Goal: Check status: Check status

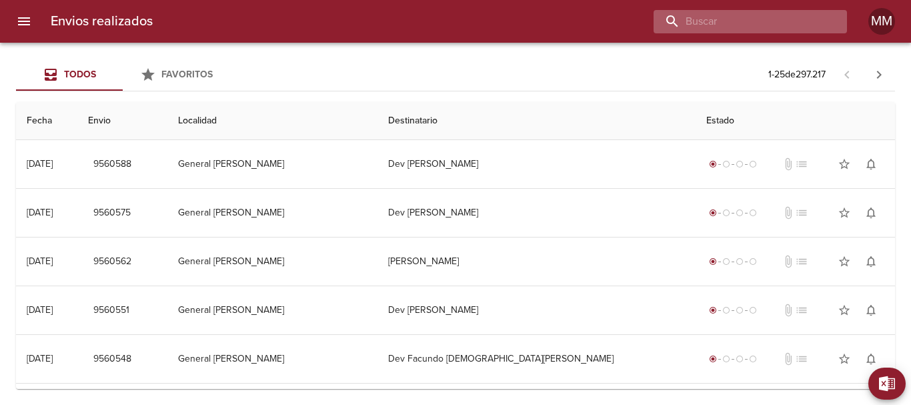
click at [759, 25] on input "buscar" at bounding box center [738, 21] width 171 height 23
paste input "[PERSON_NAME]"
type input "[PERSON_NAME]"
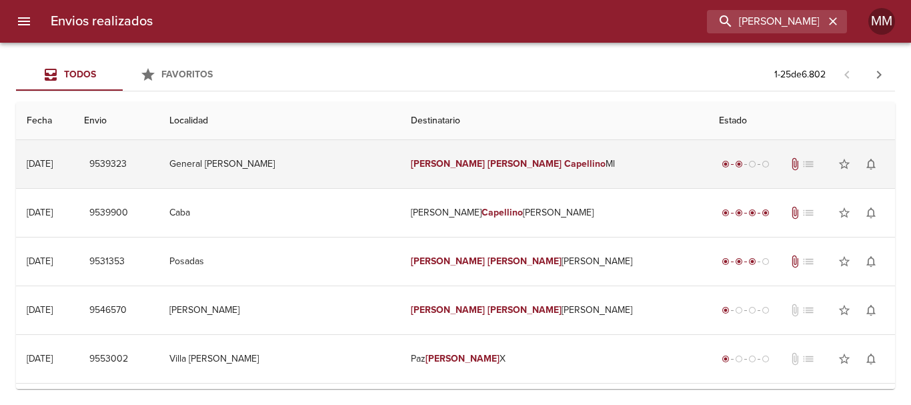
click at [487, 165] on em "[PERSON_NAME]" at bounding box center [524, 163] width 74 height 11
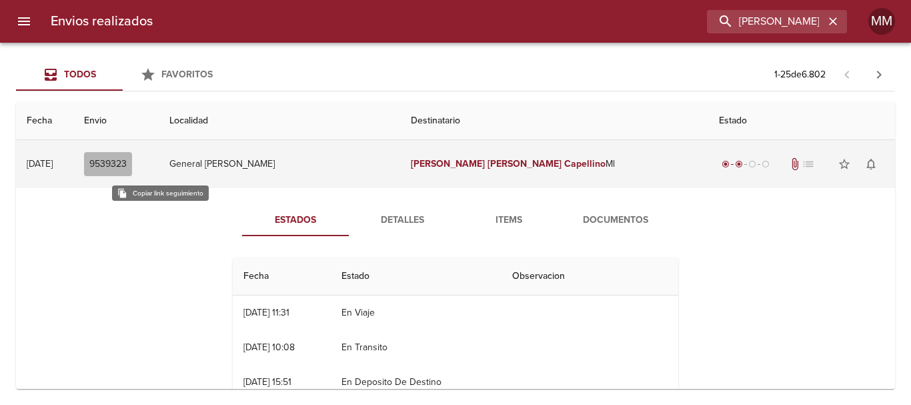
click at [127, 161] on span "9539323" at bounding box center [107, 164] width 37 height 17
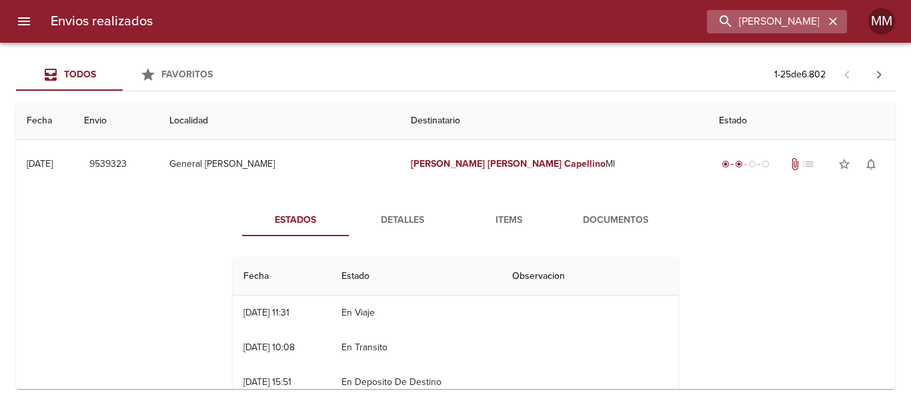
click at [833, 23] on icon "button" at bounding box center [833, 21] width 8 height 8
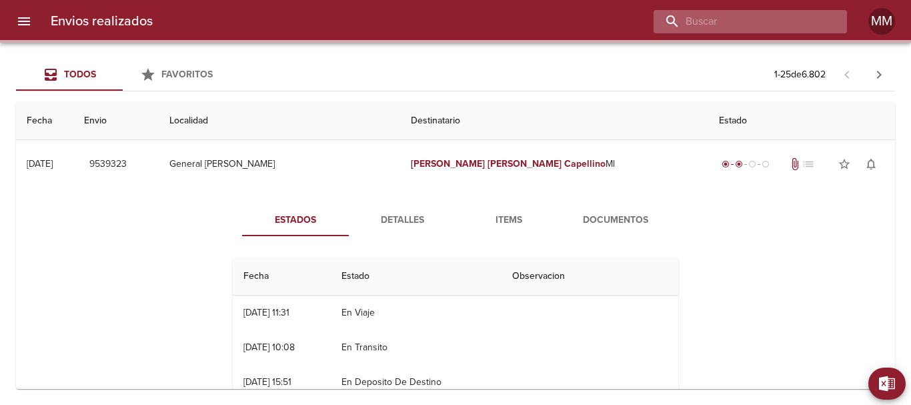
click at [794, 21] on input "buscar" at bounding box center [738, 21] width 171 height 23
paste input "9526262"
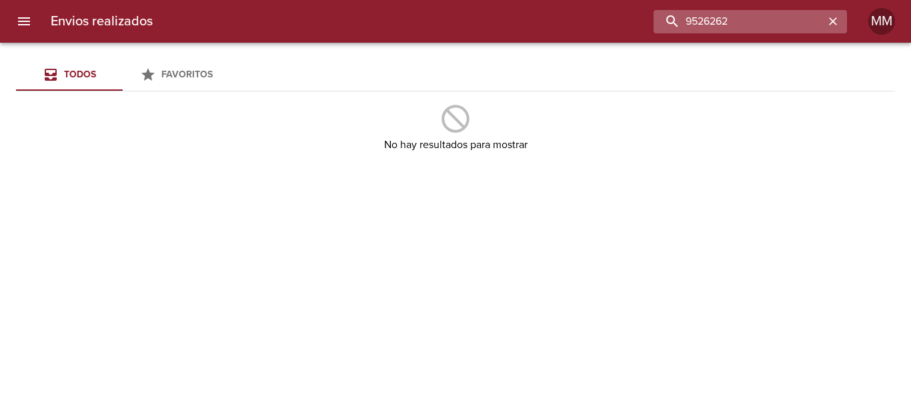
type input "9526262"
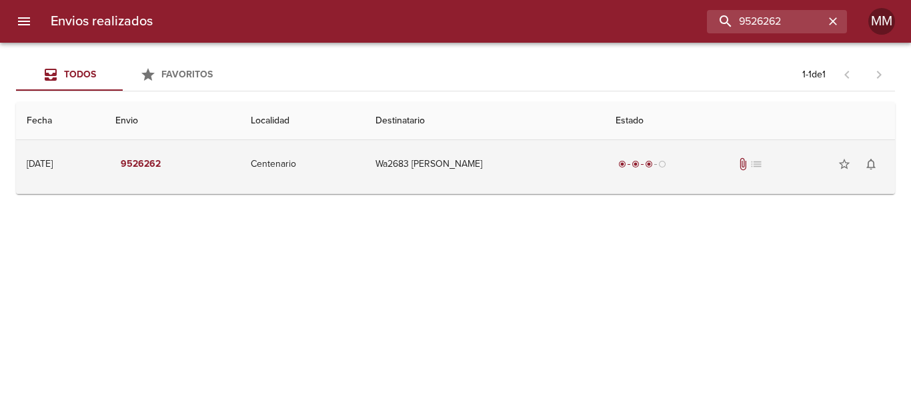
click at [483, 163] on td "Wa2683 [PERSON_NAME]" at bounding box center [485, 164] width 240 height 48
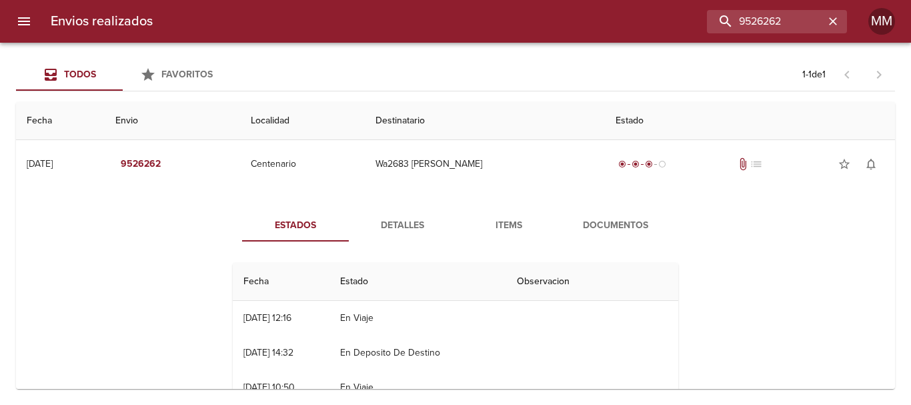
click at [401, 225] on span "Detalles" at bounding box center [402, 225] width 91 height 17
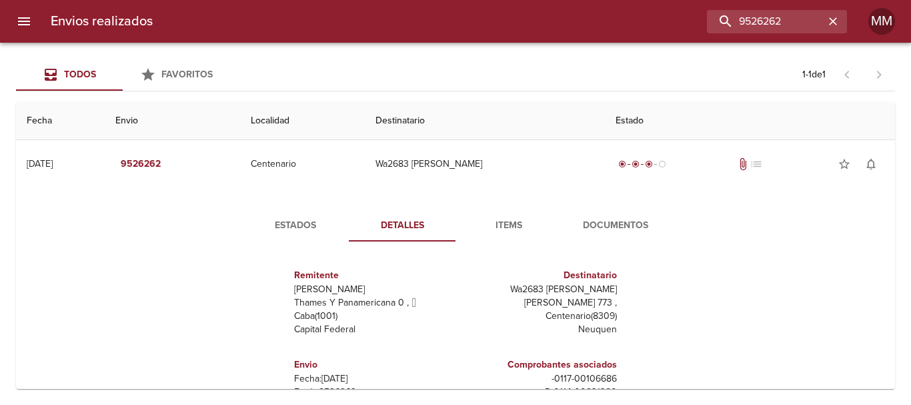
click at [504, 222] on span "Items" at bounding box center [508, 225] width 91 height 17
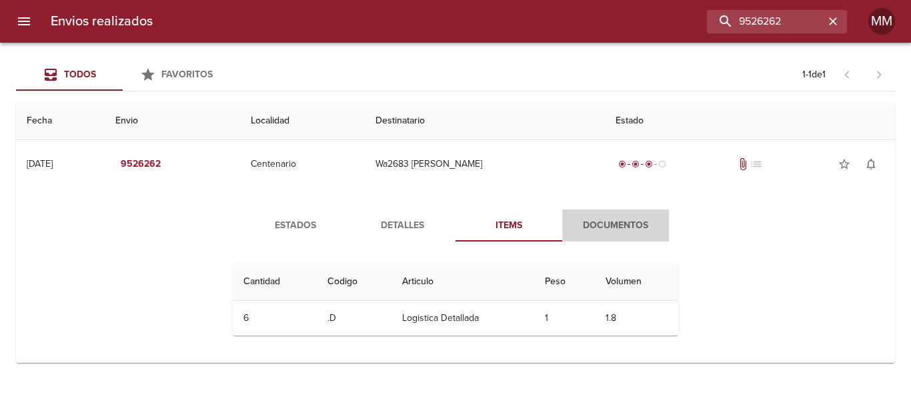
click at [609, 223] on span "Documentos" at bounding box center [615, 225] width 91 height 17
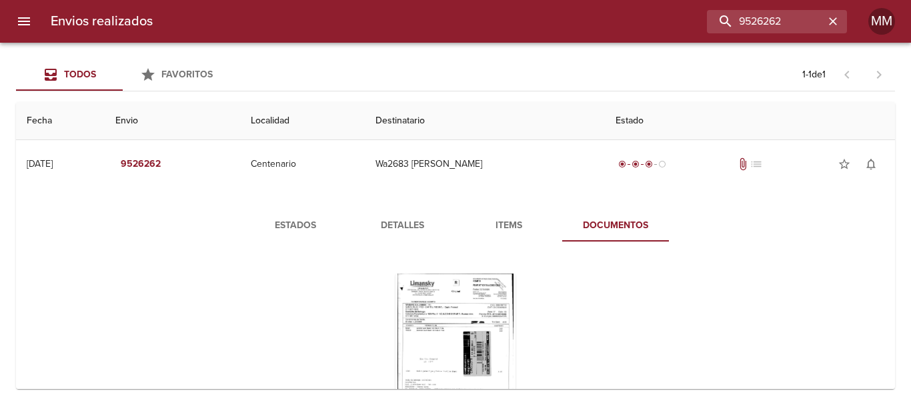
scroll to position [67, 0]
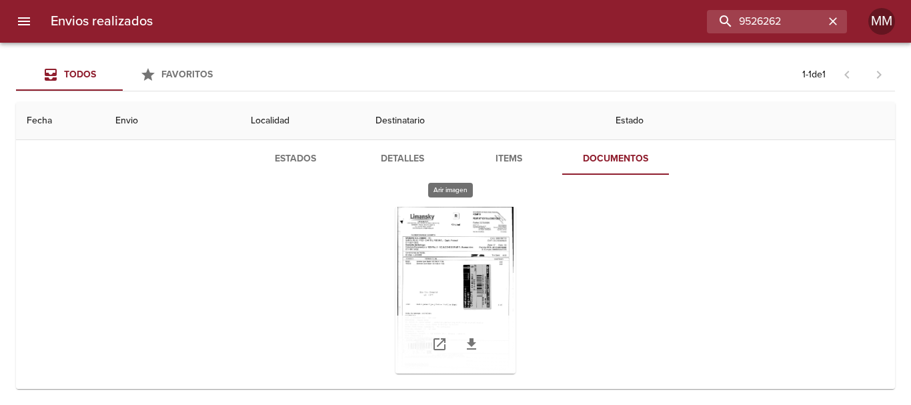
click at [473, 272] on div "Tabla de envíos del cliente" at bounding box center [455, 290] width 120 height 167
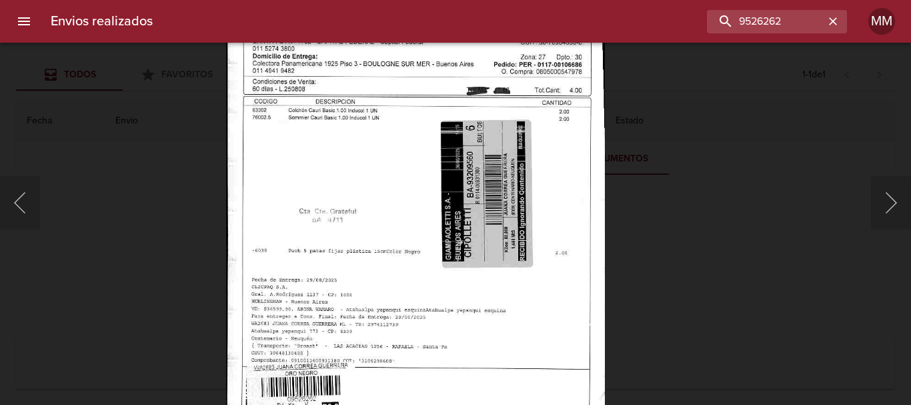
click at [491, 277] on img "Lightbox" at bounding box center [415, 204] width 379 height 545
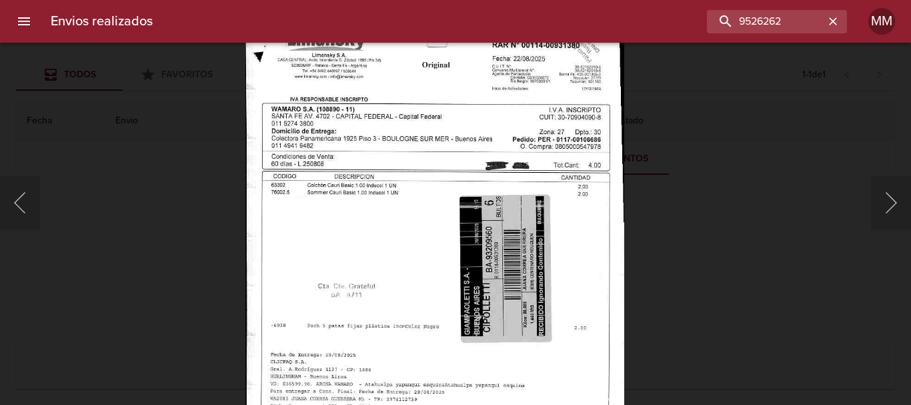
click at [209, 247] on div "Lightbox" at bounding box center [455, 202] width 911 height 405
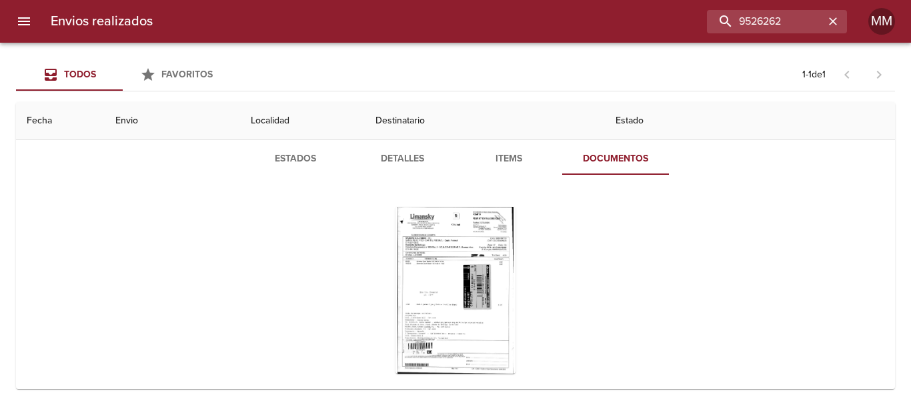
scroll to position [89, 0]
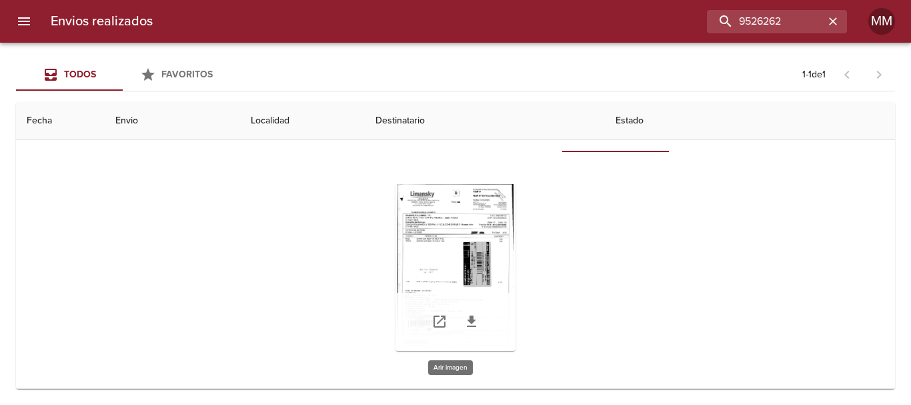
click at [481, 232] on div "Tabla de envíos del cliente" at bounding box center [455, 267] width 120 height 167
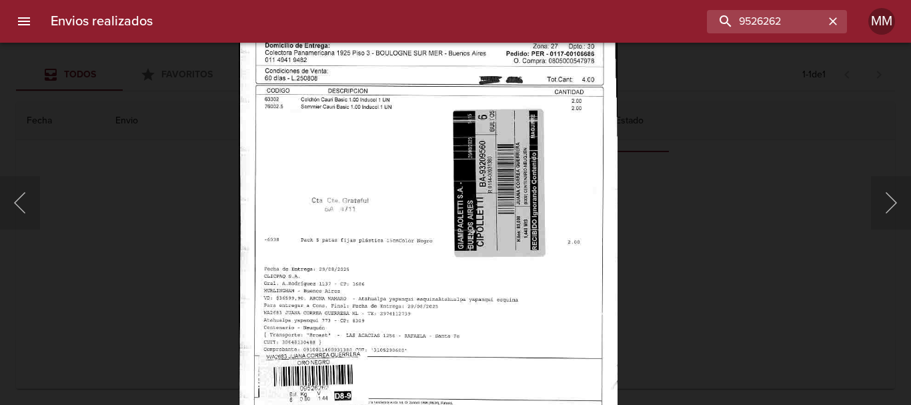
click at [741, 204] on div "Lightbox" at bounding box center [455, 202] width 911 height 405
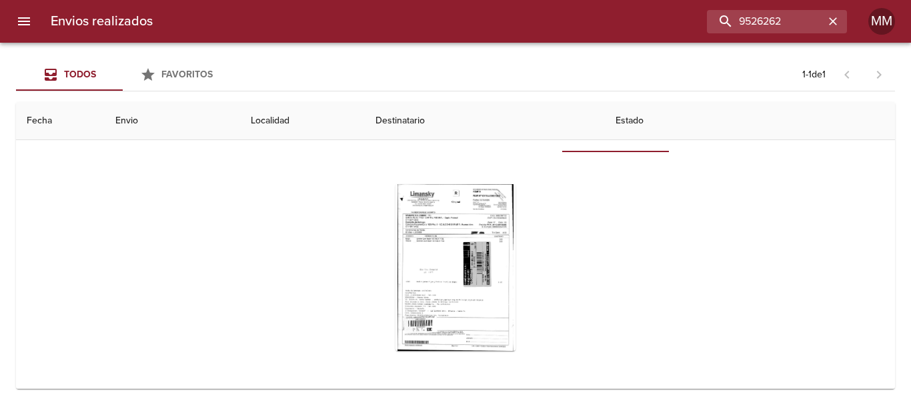
scroll to position [23, 0]
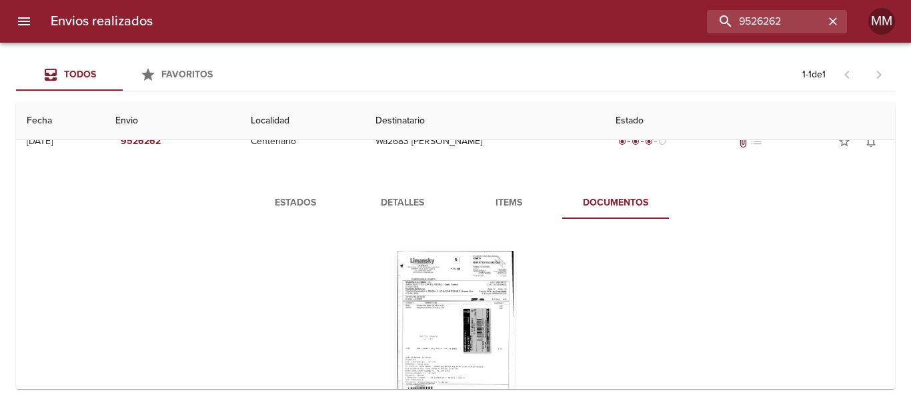
click at [297, 261] on div "Tabla de envíos del cliente" at bounding box center [455, 334] width 445 height 188
click at [333, 239] on div "Tabla de envíos del cliente" at bounding box center [455, 333] width 456 height 209
click at [364, 205] on button "Detalles" at bounding box center [402, 203] width 107 height 32
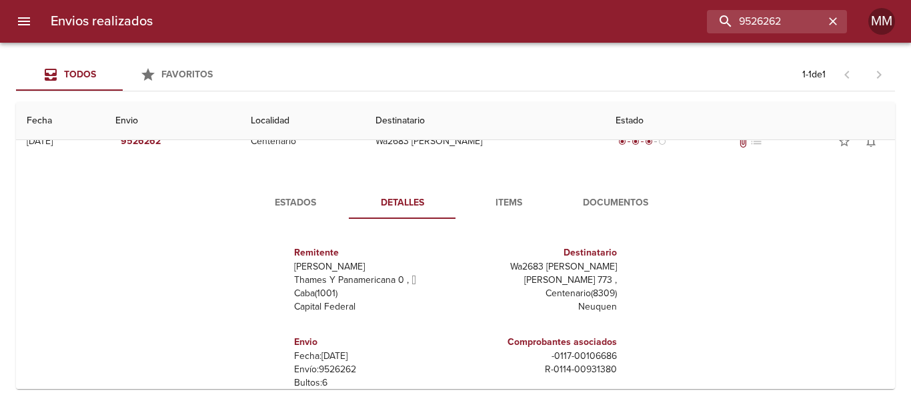
click at [501, 226] on div "Estados Detalles Items Documentos Remitente Wamaro [PERSON_NAME] Y Panamericana…" at bounding box center [455, 341] width 480 height 309
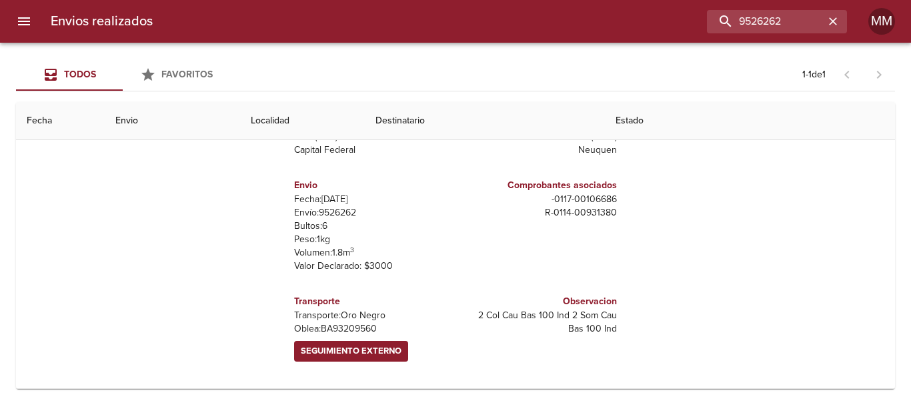
scroll to position [0, 0]
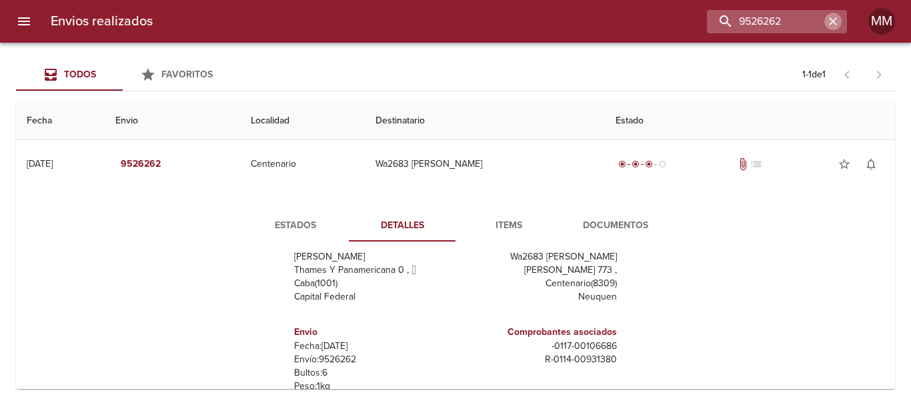
click at [837, 19] on icon "button" at bounding box center [832, 21] width 13 height 13
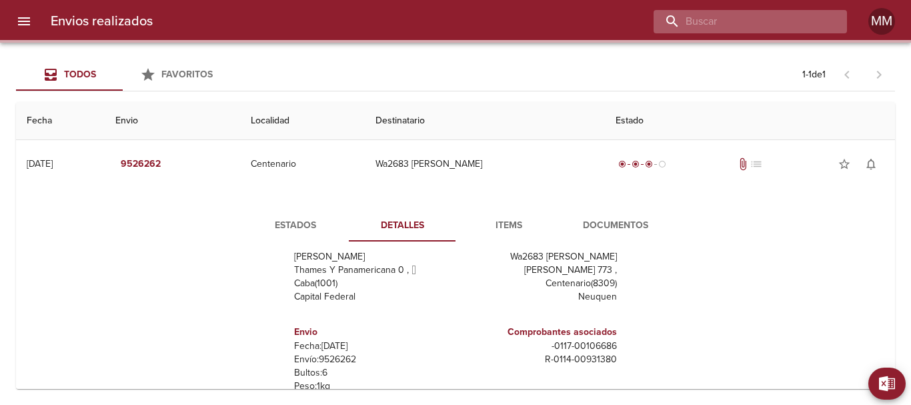
click at [796, 23] on input "buscar" at bounding box center [738, 21] width 171 height 23
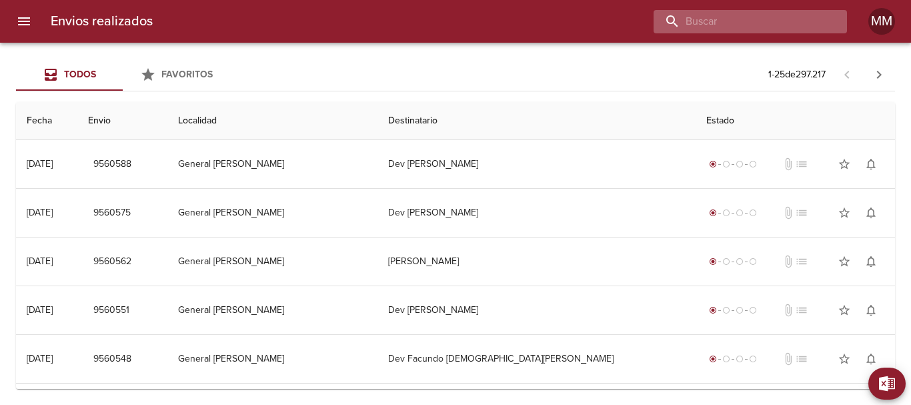
paste input "[PERSON_NAME] ML"
type input "[PERSON_NAME] ML"
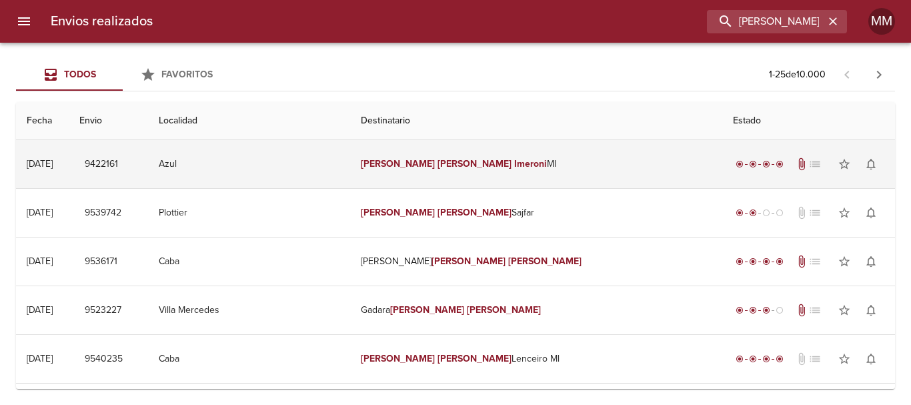
click at [471, 163] on em "[PERSON_NAME]" at bounding box center [474, 163] width 74 height 11
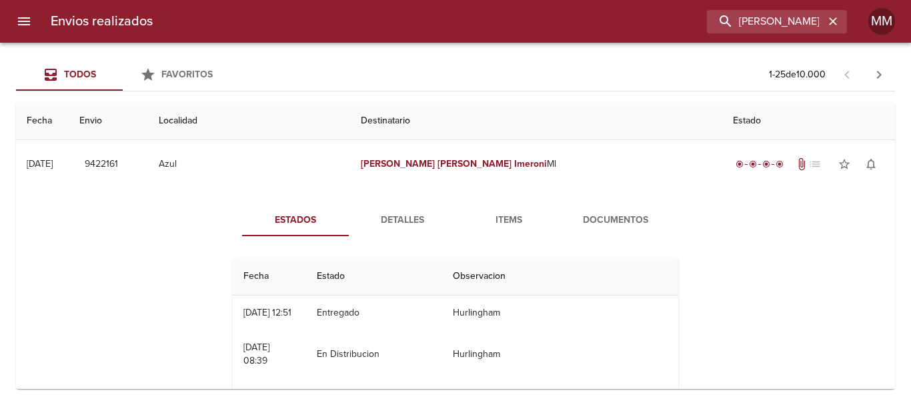
click at [411, 221] on span "Detalles" at bounding box center [402, 220] width 91 height 17
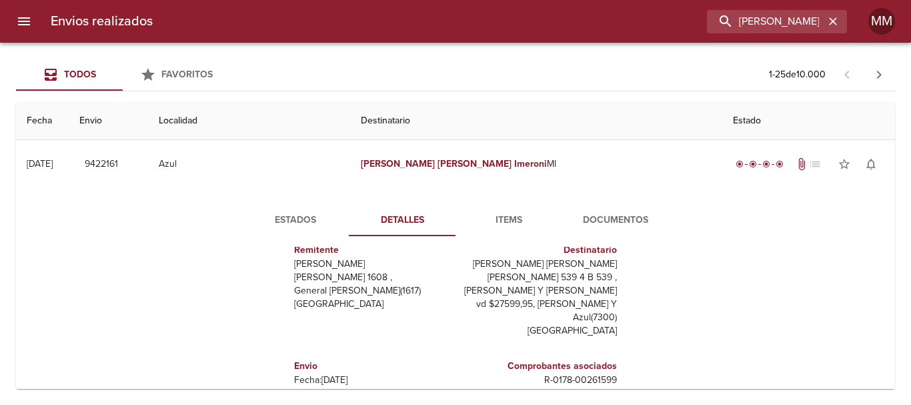
click at [503, 219] on span "Items" at bounding box center [508, 220] width 91 height 17
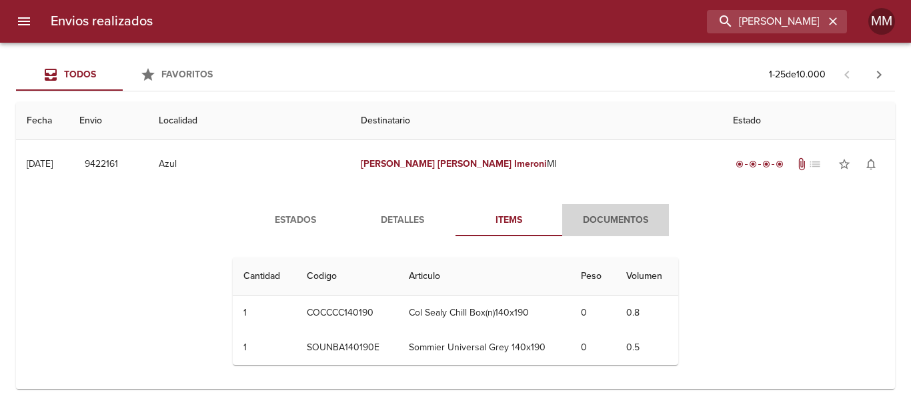
click at [605, 221] on span "Documentos" at bounding box center [615, 220] width 91 height 17
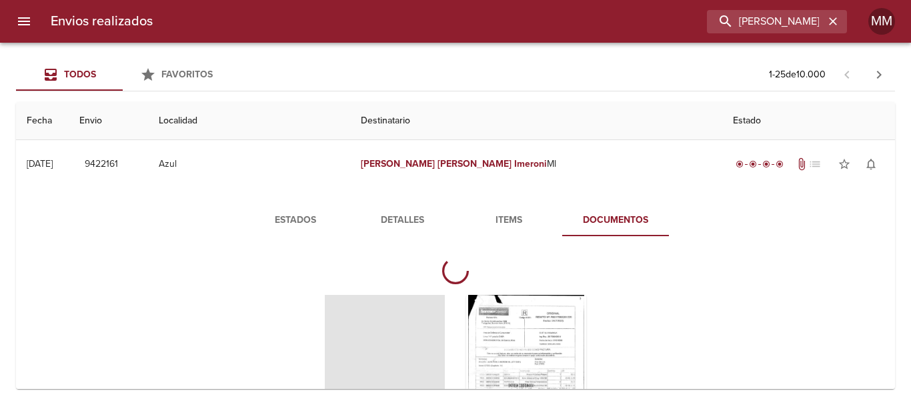
scroll to position [200, 0]
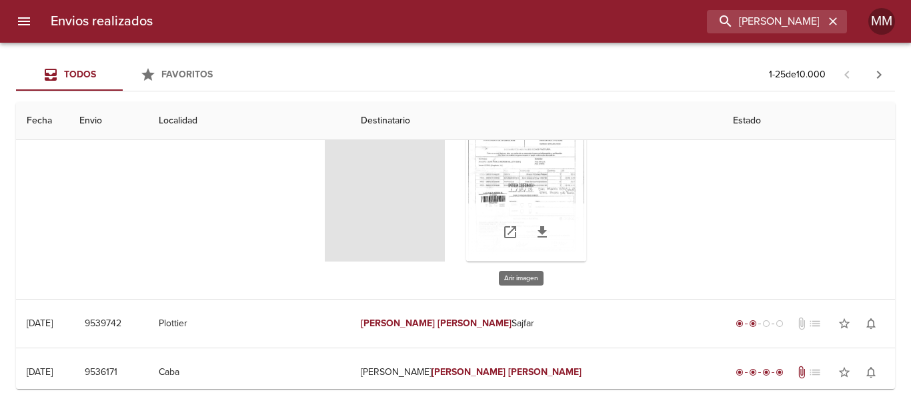
click at [515, 197] on div "Tabla de envíos del cliente" at bounding box center [526, 178] width 120 height 167
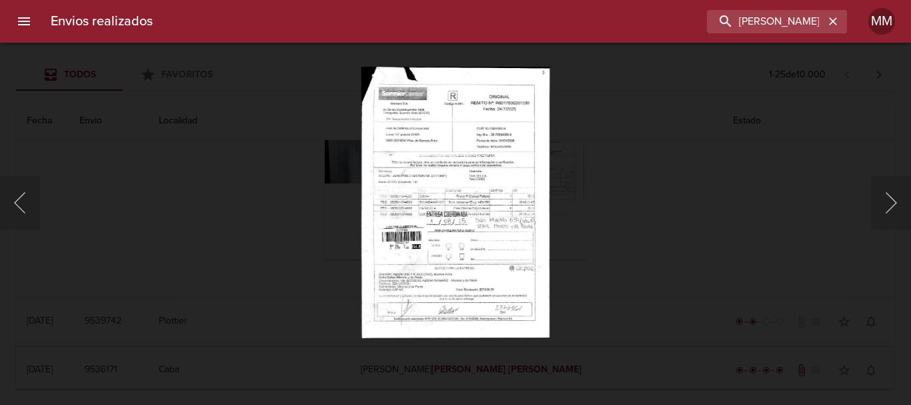
scroll to position [198, 0]
click at [487, 228] on img "Lightbox" at bounding box center [455, 202] width 188 height 271
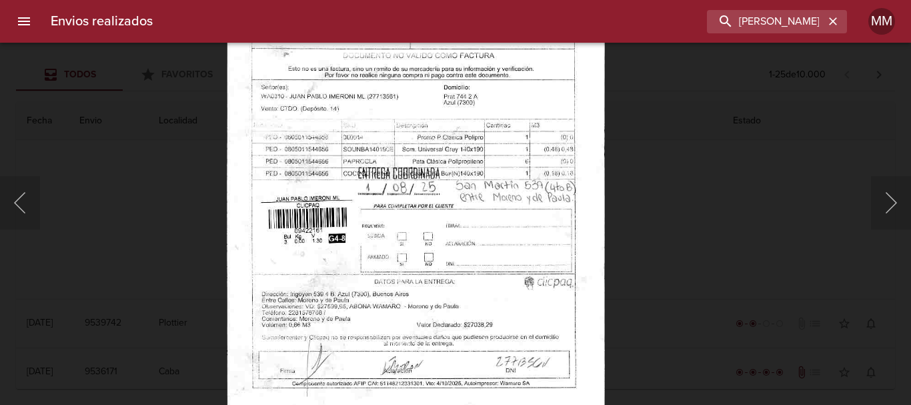
click at [471, 252] on img "Lightbox" at bounding box center [416, 149] width 378 height 545
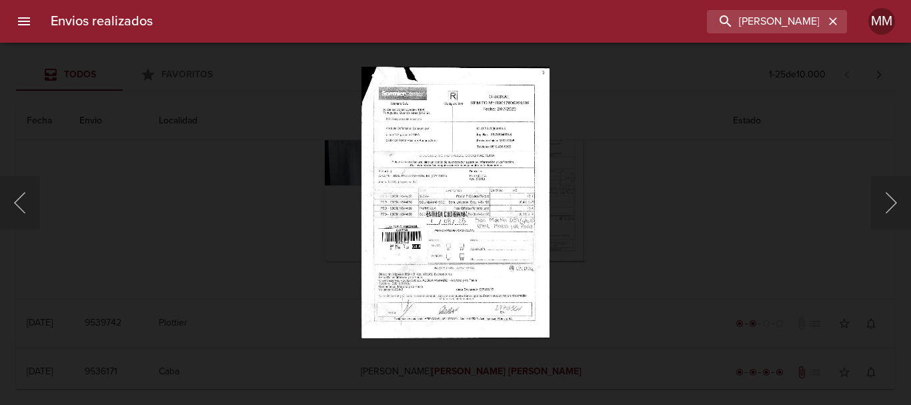
click at [633, 200] on div "Lightbox" at bounding box center [455, 202] width 911 height 405
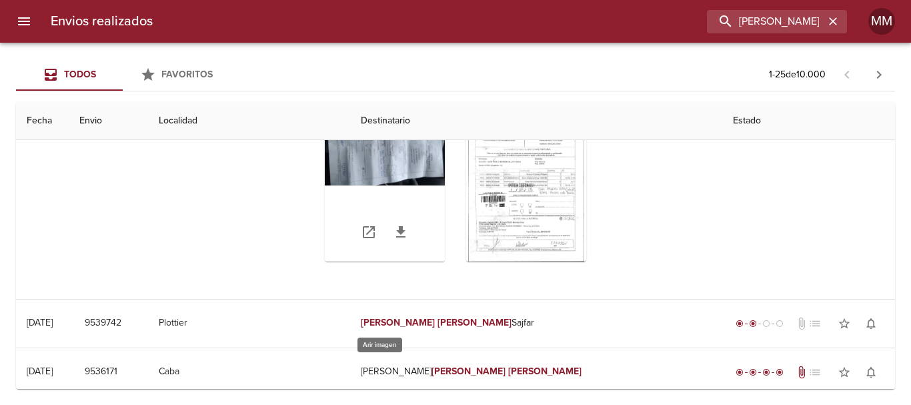
scroll to position [131, 0]
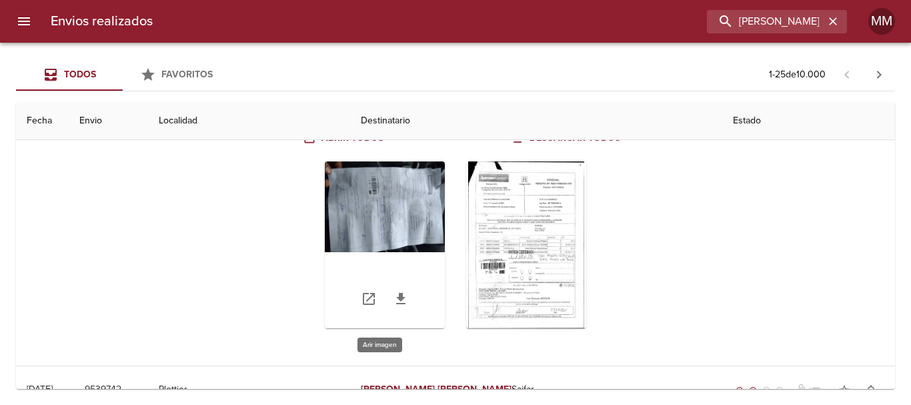
click at [381, 215] on div "Tabla de envíos del cliente" at bounding box center [385, 244] width 120 height 167
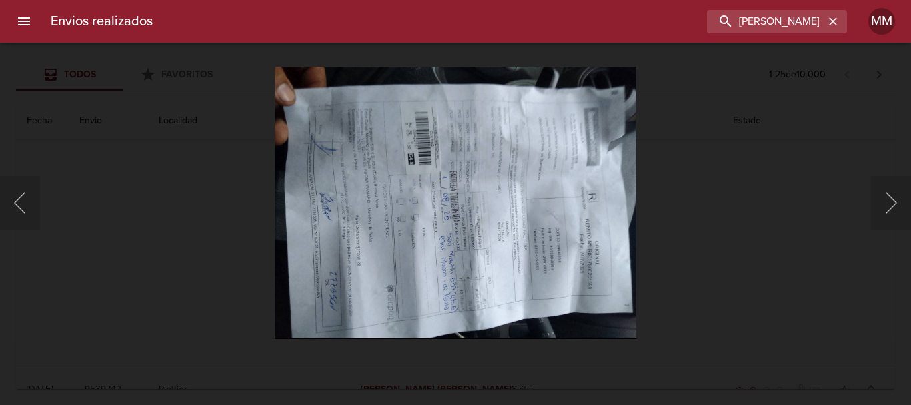
click at [161, 285] on div "Lightbox" at bounding box center [455, 202] width 911 height 405
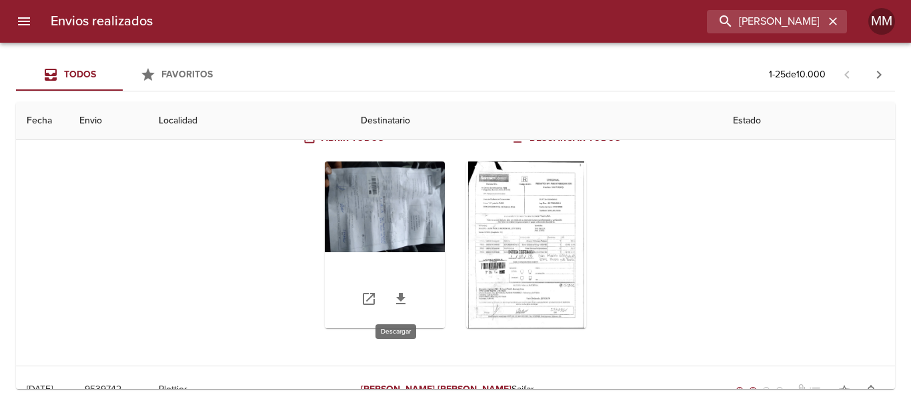
click at [398, 297] on icon "Tabla de envíos del cliente" at bounding box center [400, 298] width 9 height 11
